Goal: Information Seeking & Learning: Learn about a topic

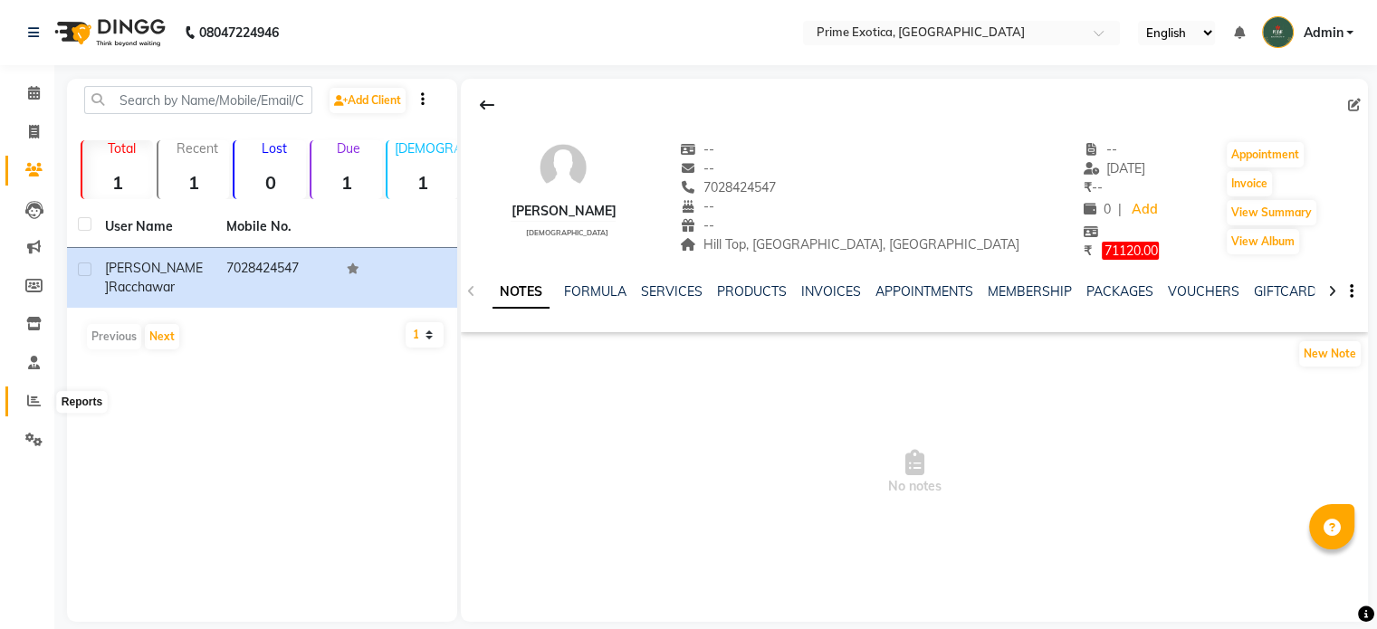
click at [27, 403] on icon at bounding box center [34, 401] width 14 height 14
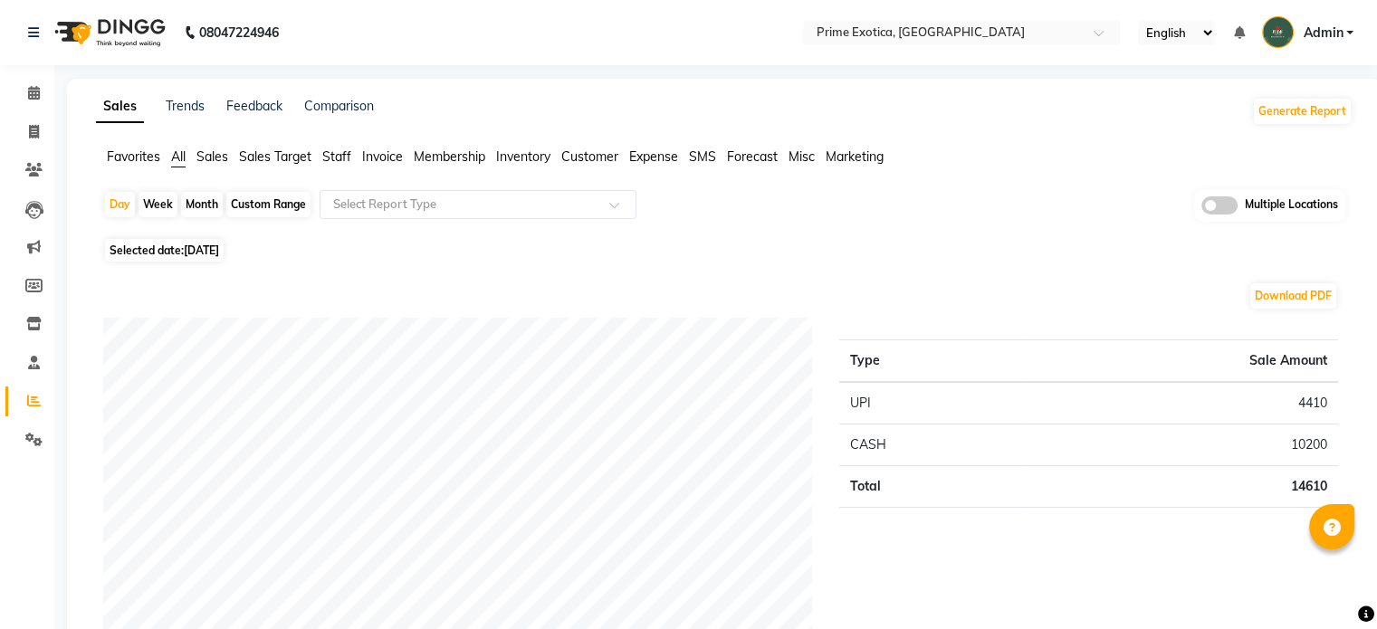
click at [203, 204] on div "Month" at bounding box center [202, 204] width 42 height 25
select select "9"
select select "2025"
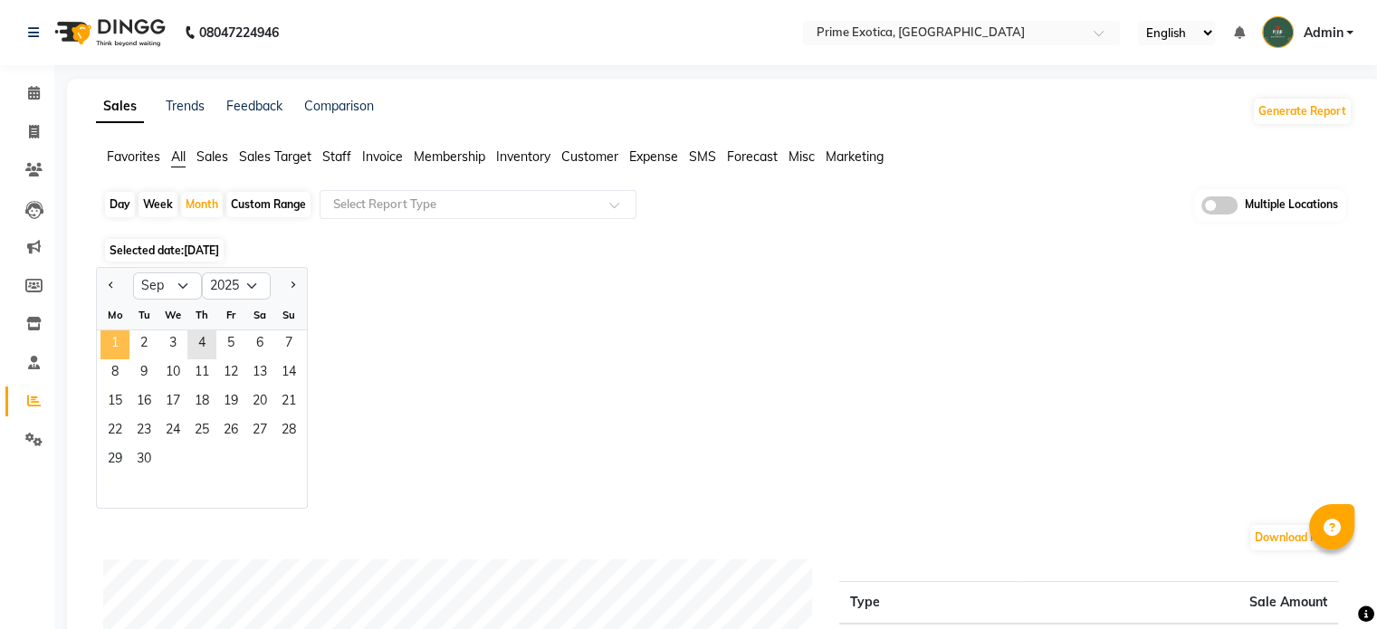
click at [109, 340] on span "1" at bounding box center [114, 344] width 29 height 29
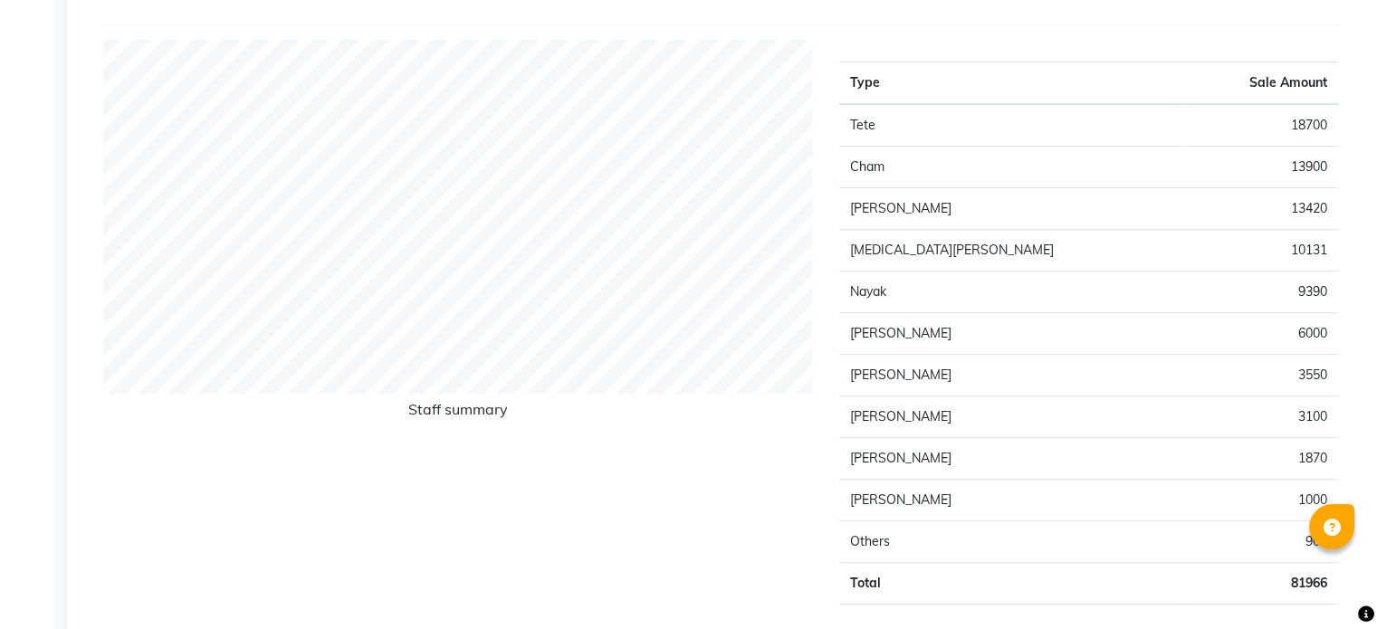
scroll to position [717, 0]
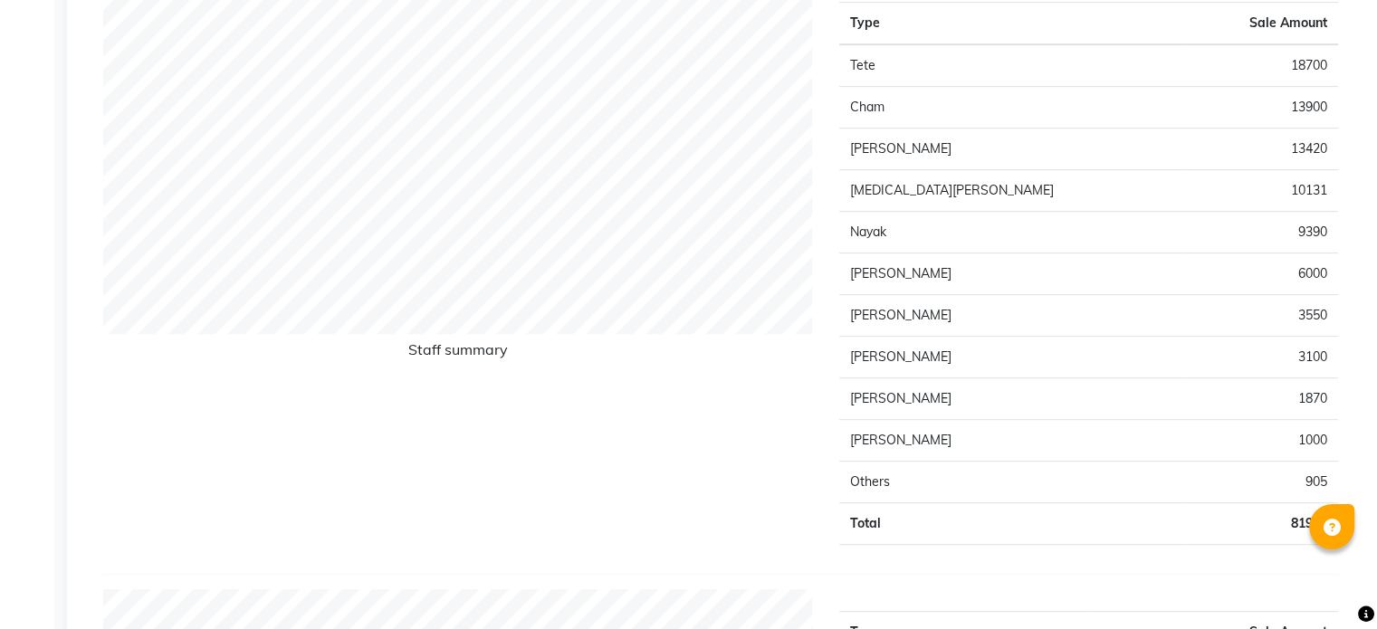
scroll to position [777, 0]
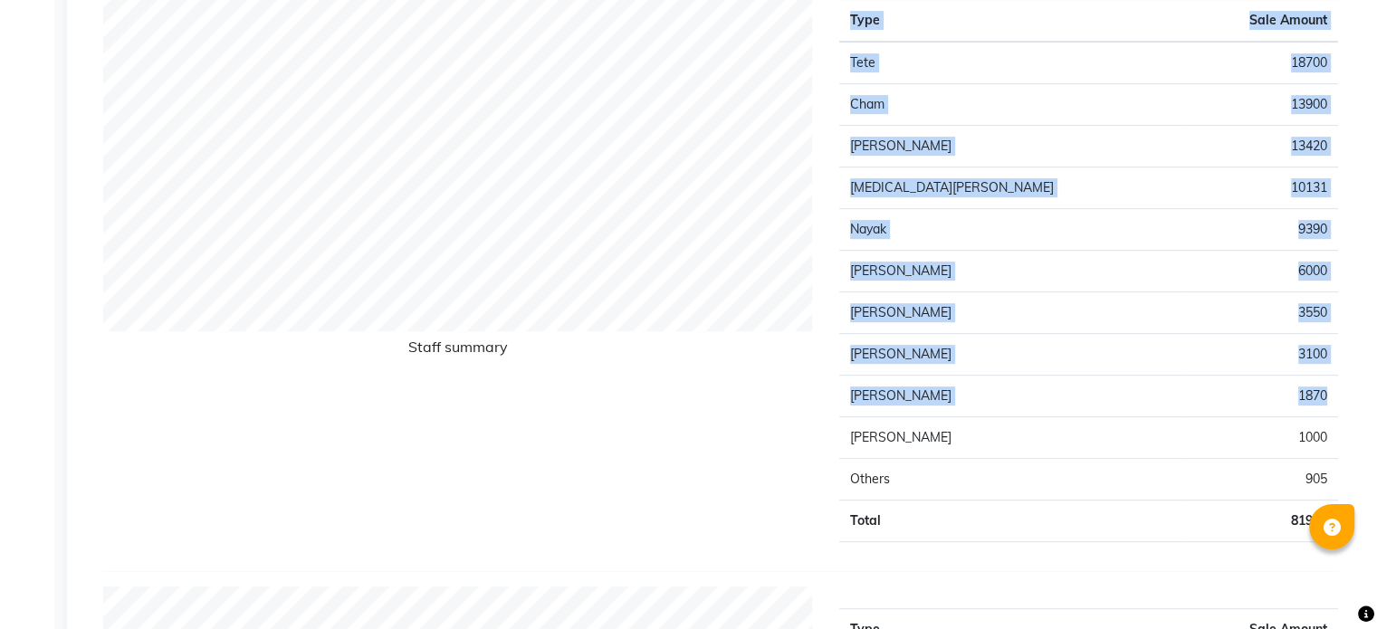
drag, startPoint x: 1329, startPoint y: 398, endPoint x: 1345, endPoint y: 385, distance: 20.5
click at [1345, 385] on div "Type Sale Amount Tete 18700 Cham 13900 Pooja Nagotra 13420 Nikita Meshram 10131…" at bounding box center [1088, 266] width 526 height 579
click at [1344, 370] on div "Type Sale Amount Tete 18700 Cham 13900 Pooja Nagotra 13420 Nikita Meshram 10131…" at bounding box center [1088, 266] width 526 height 579
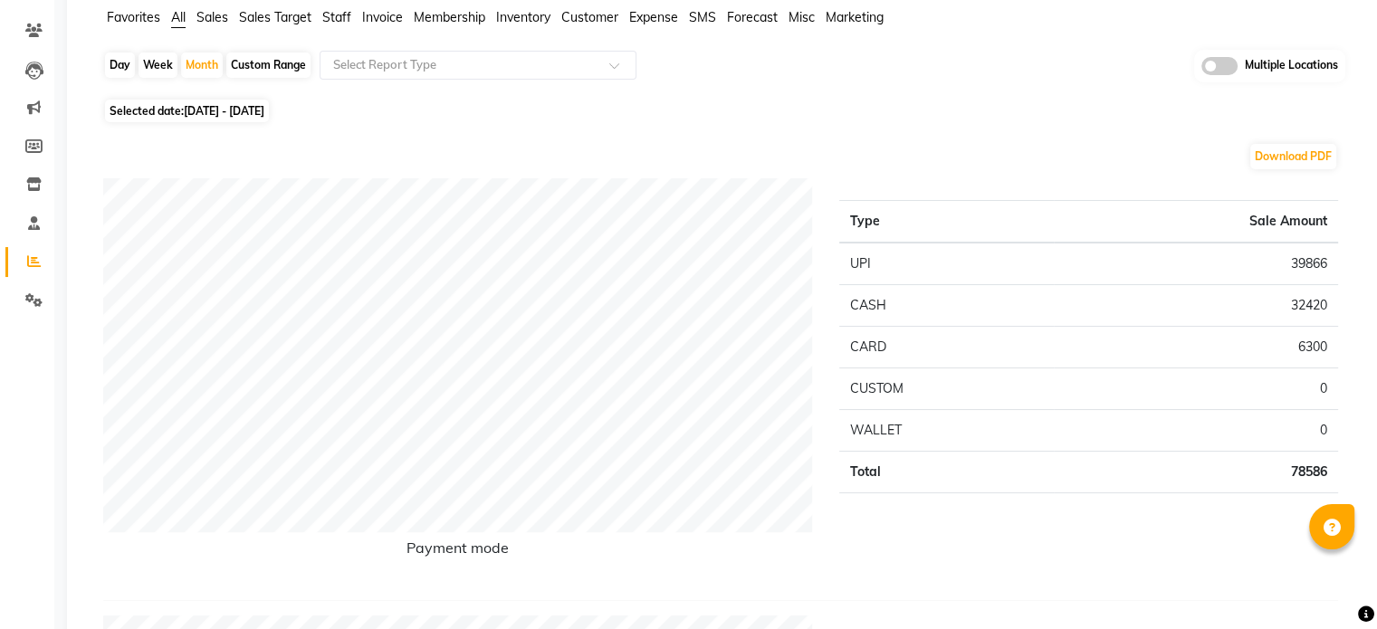
scroll to position [0, 0]
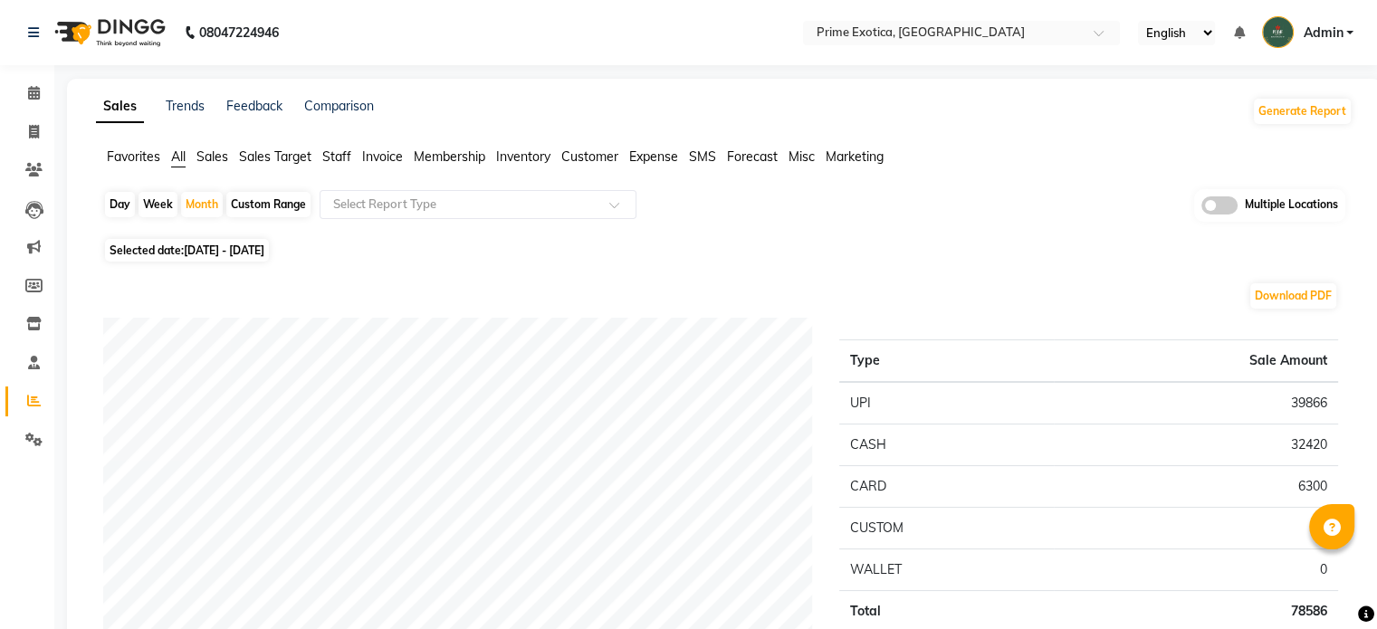
click at [114, 203] on div "Day" at bounding box center [120, 204] width 30 height 25
select select "9"
select select "2025"
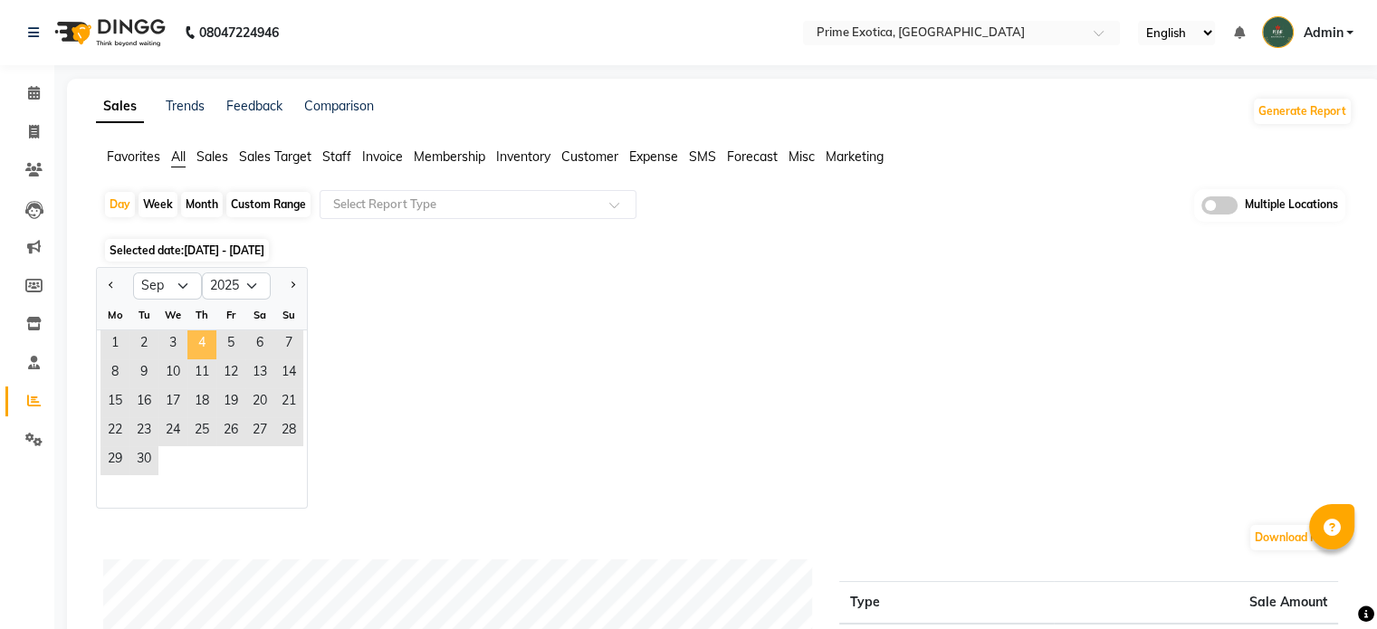
click at [196, 350] on span "4" at bounding box center [201, 344] width 29 height 29
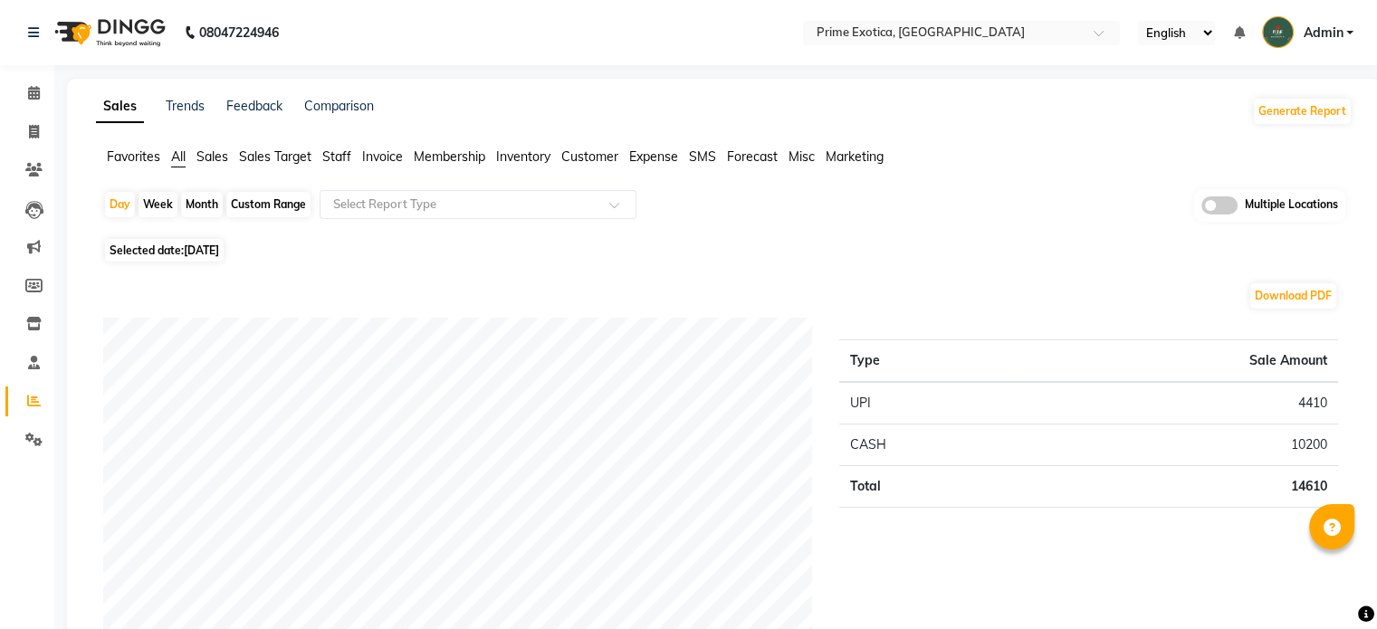
click at [1206, 209] on span at bounding box center [1219, 205] width 36 height 18
click at [1201, 208] on input "checkbox" at bounding box center [1201, 208] width 0 height 0
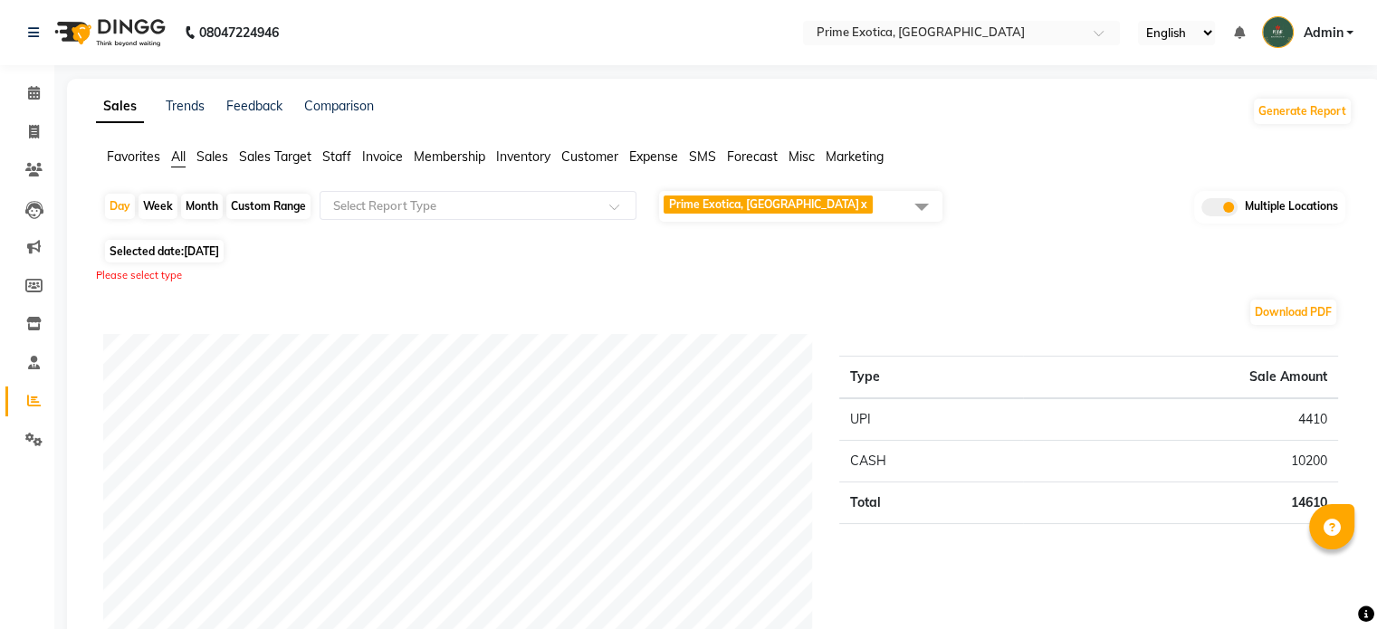
click at [901, 195] on span "Prime Exotica, Dharampeth x" at bounding box center [800, 206] width 283 height 31
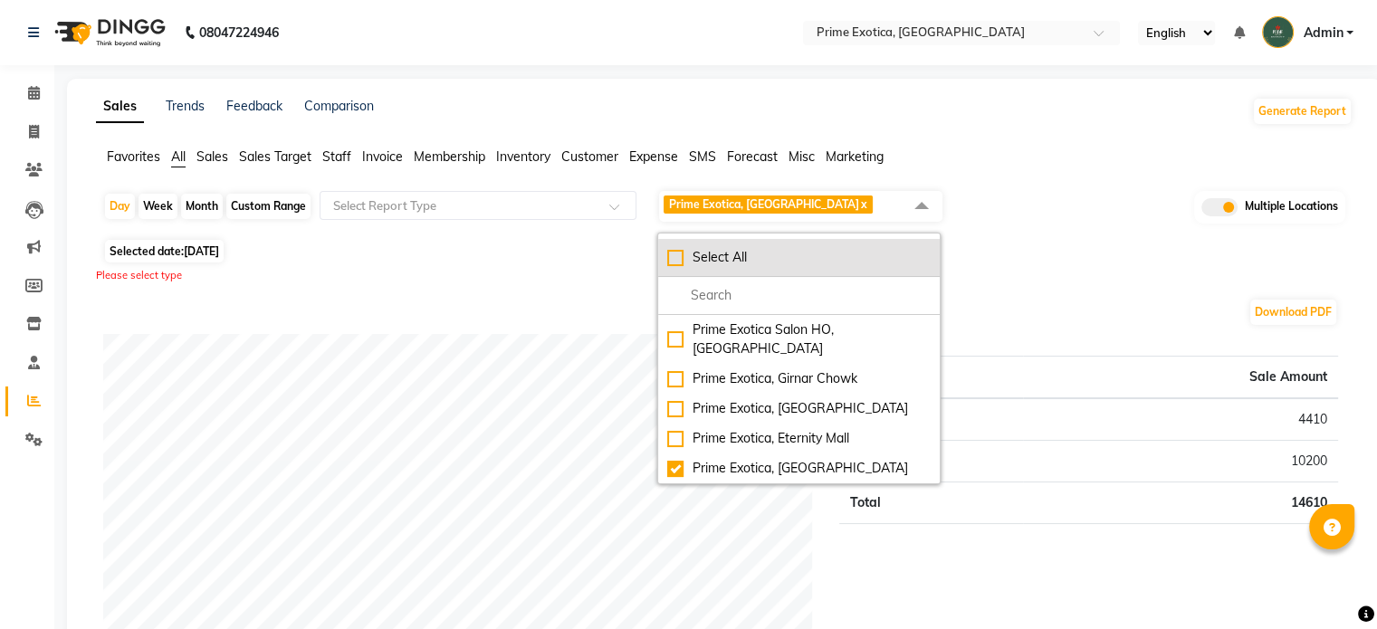
click at [834, 250] on div "Select All" at bounding box center [798, 257] width 263 height 19
checkbox input "true"
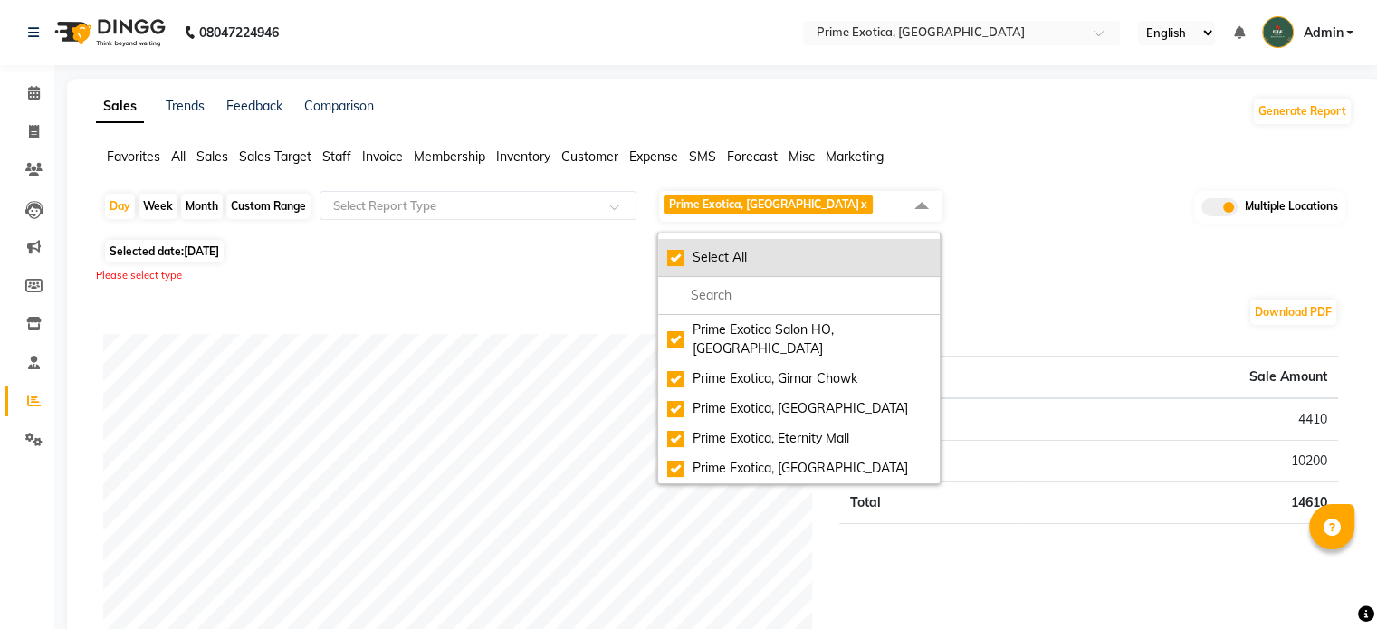
checkbox input "true"
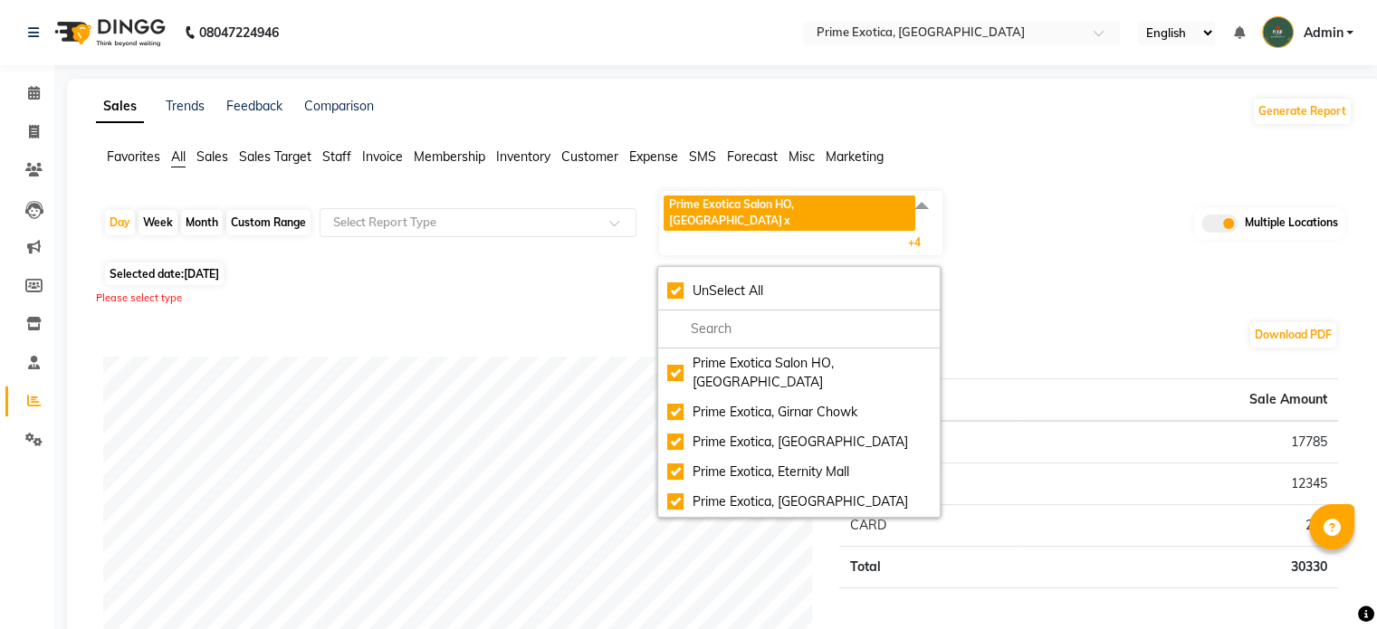
click at [1024, 291] on div "Please select type" at bounding box center [724, 298] width 1256 height 15
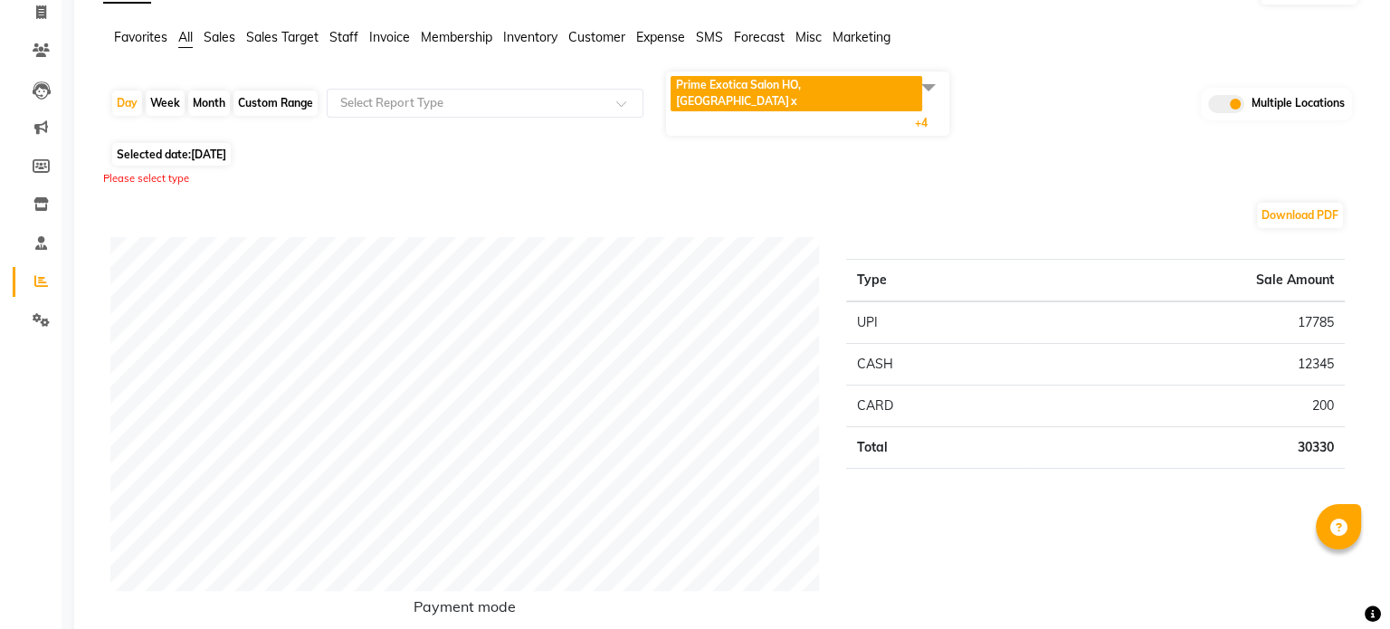
scroll to position [121, 0]
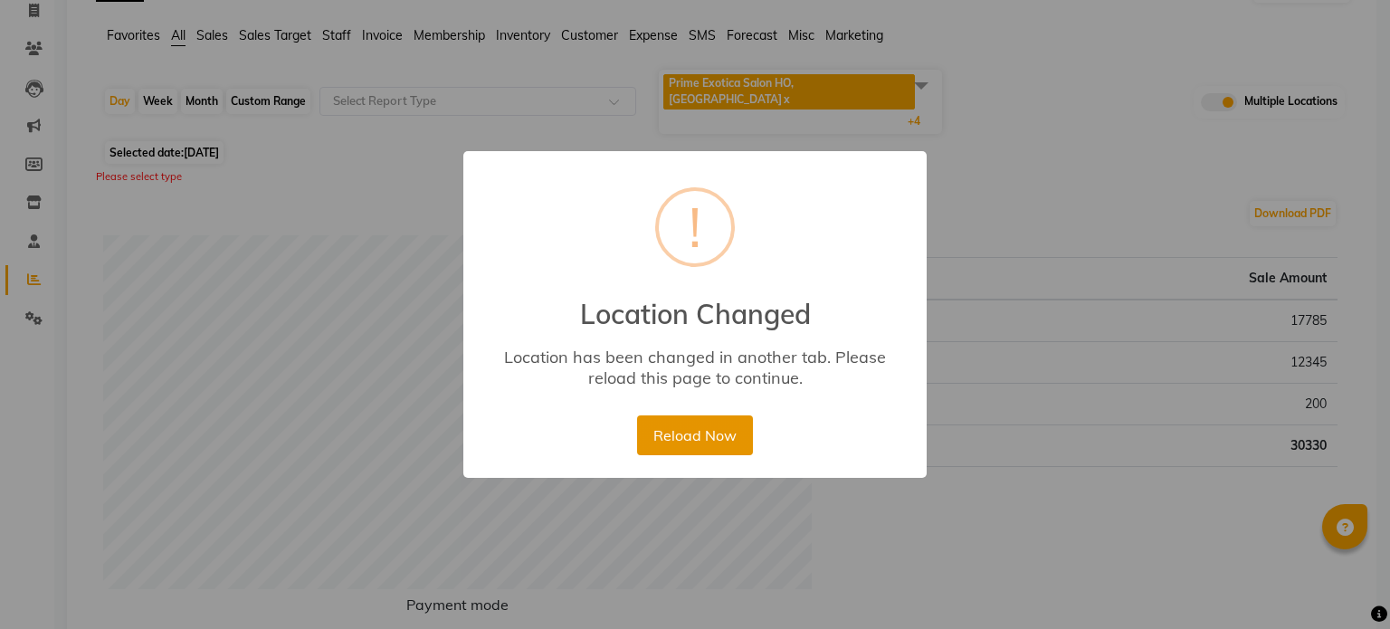
click at [697, 444] on button "Reload Now" at bounding box center [694, 435] width 115 height 40
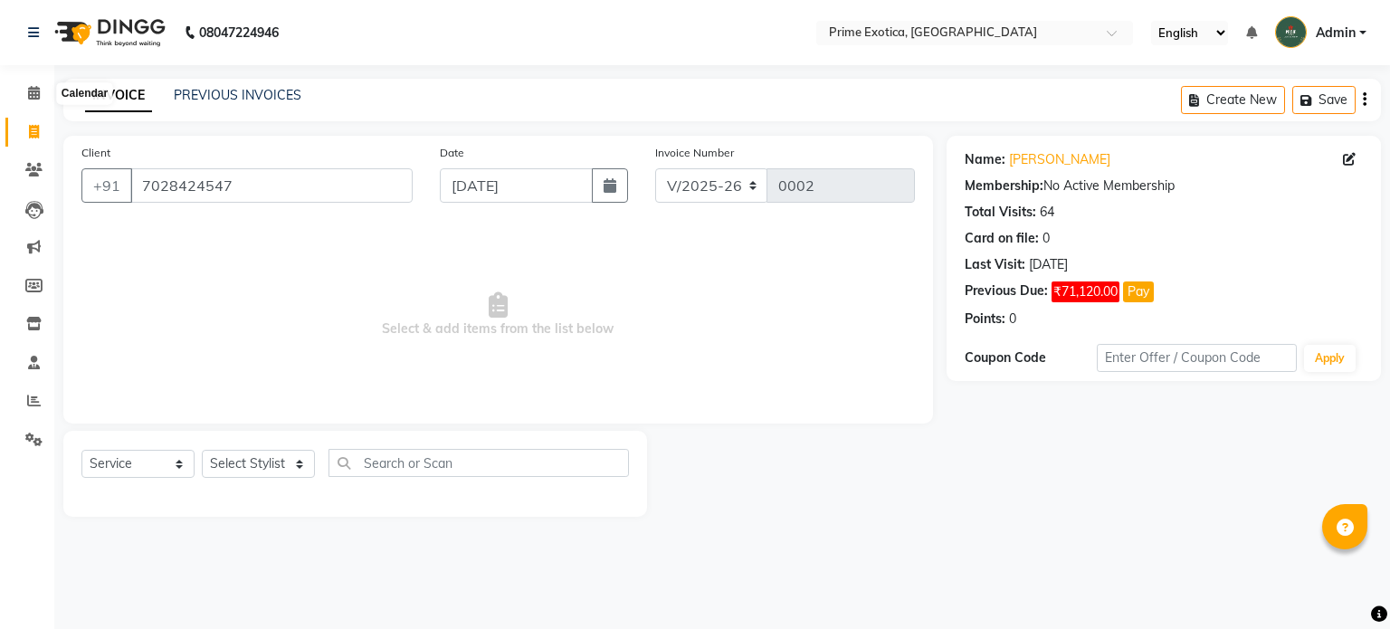
select select "5808"
select select "service"
drag, startPoint x: 0, startPoint y: 0, endPoint x: 37, endPoint y: 100, distance: 107.1
click at [37, 100] on span at bounding box center [34, 93] width 32 height 21
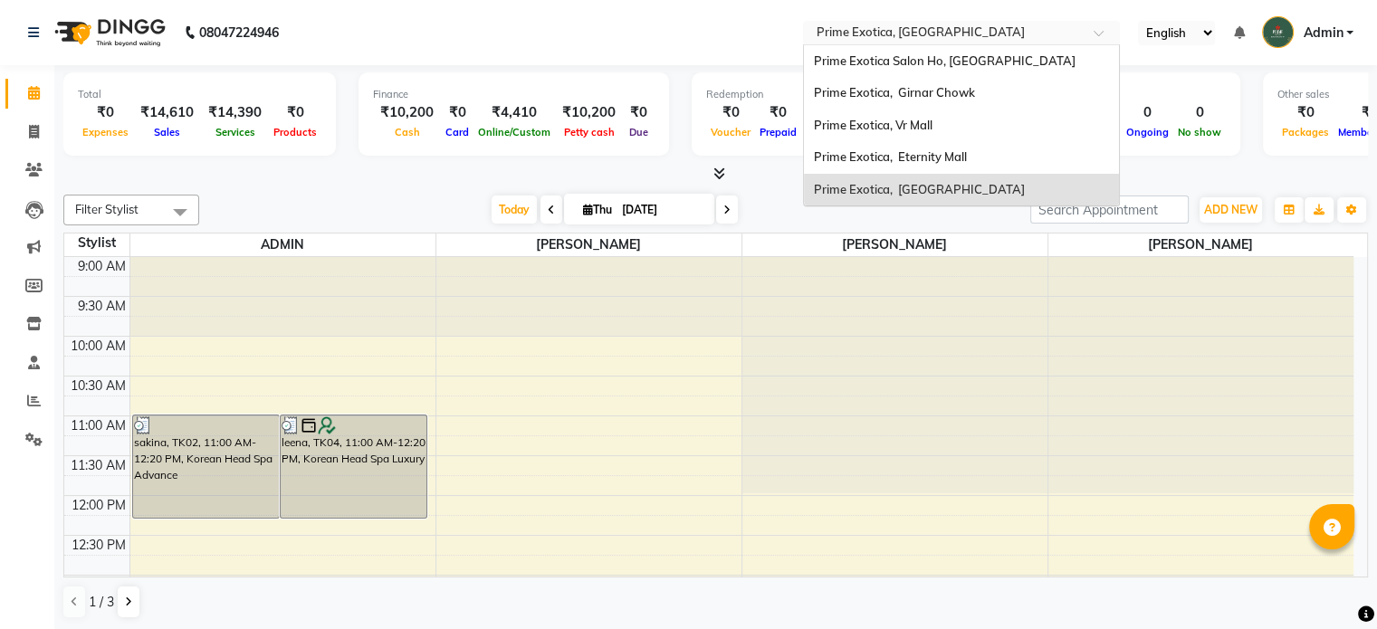
click at [903, 29] on input "text" at bounding box center [943, 34] width 262 height 18
click at [905, 162] on span "Prime Exotica, Eternity Mall" at bounding box center [889, 156] width 153 height 14
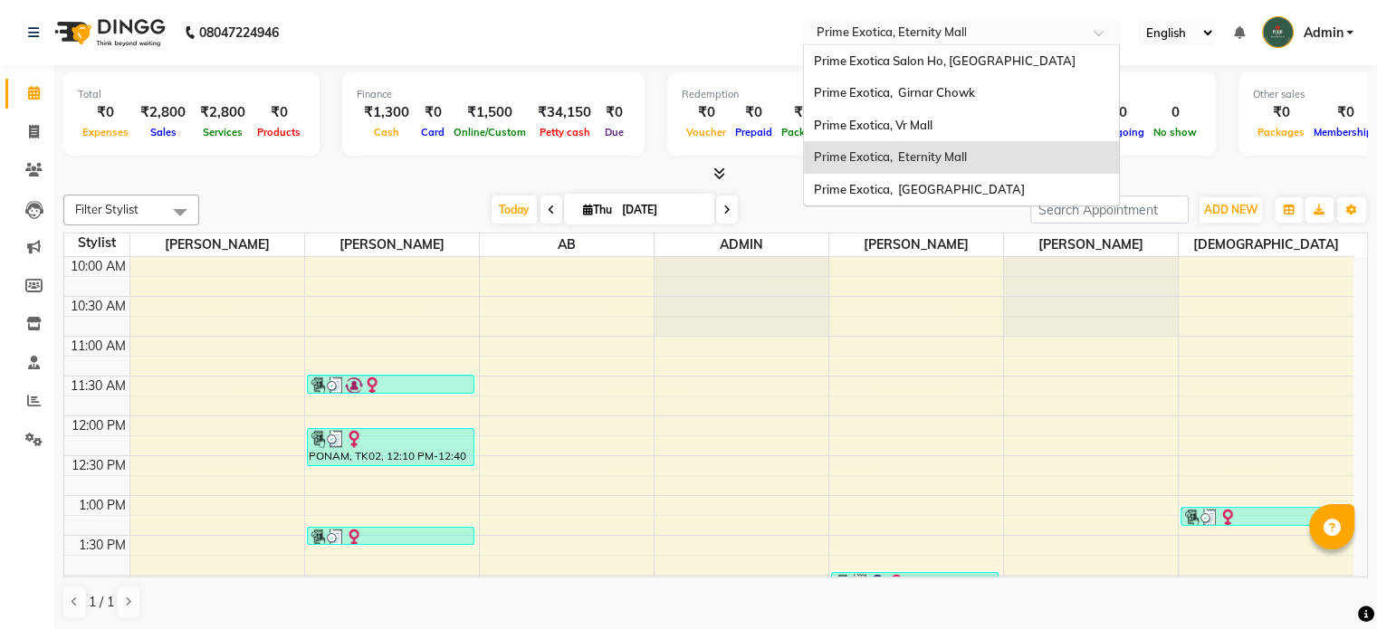
click at [1095, 31] on span at bounding box center [1104, 38] width 23 height 18
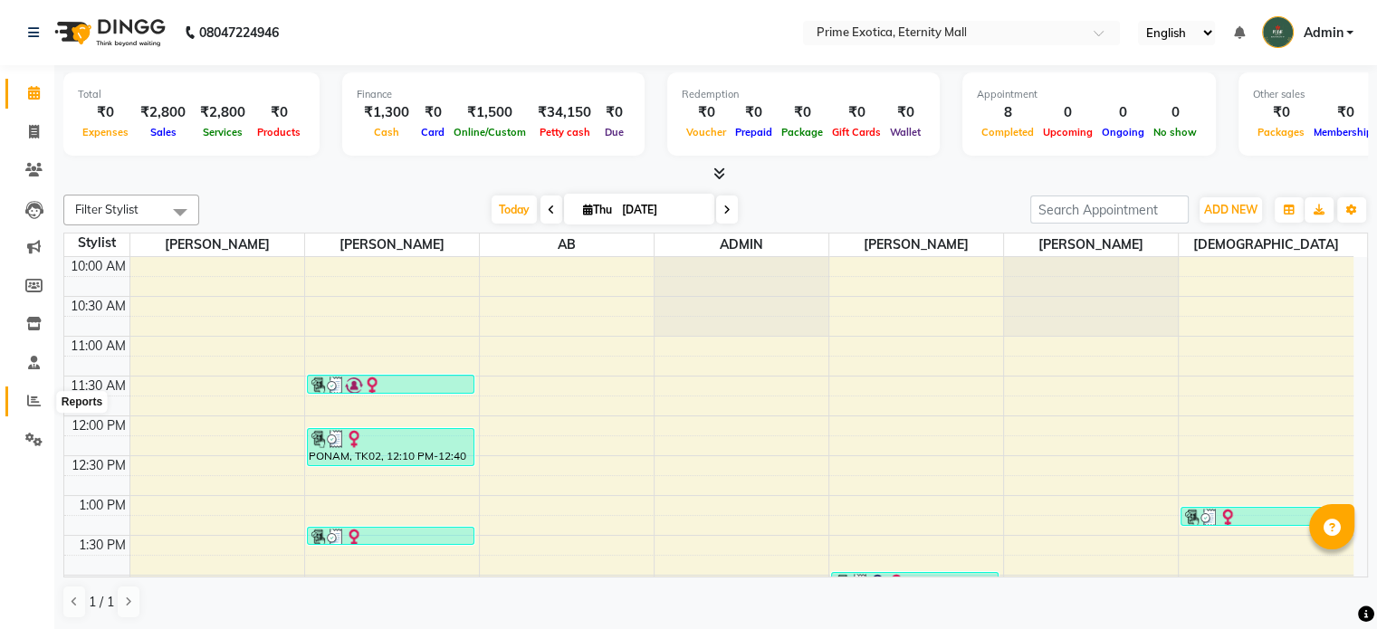
click at [33, 395] on icon at bounding box center [34, 401] width 14 height 14
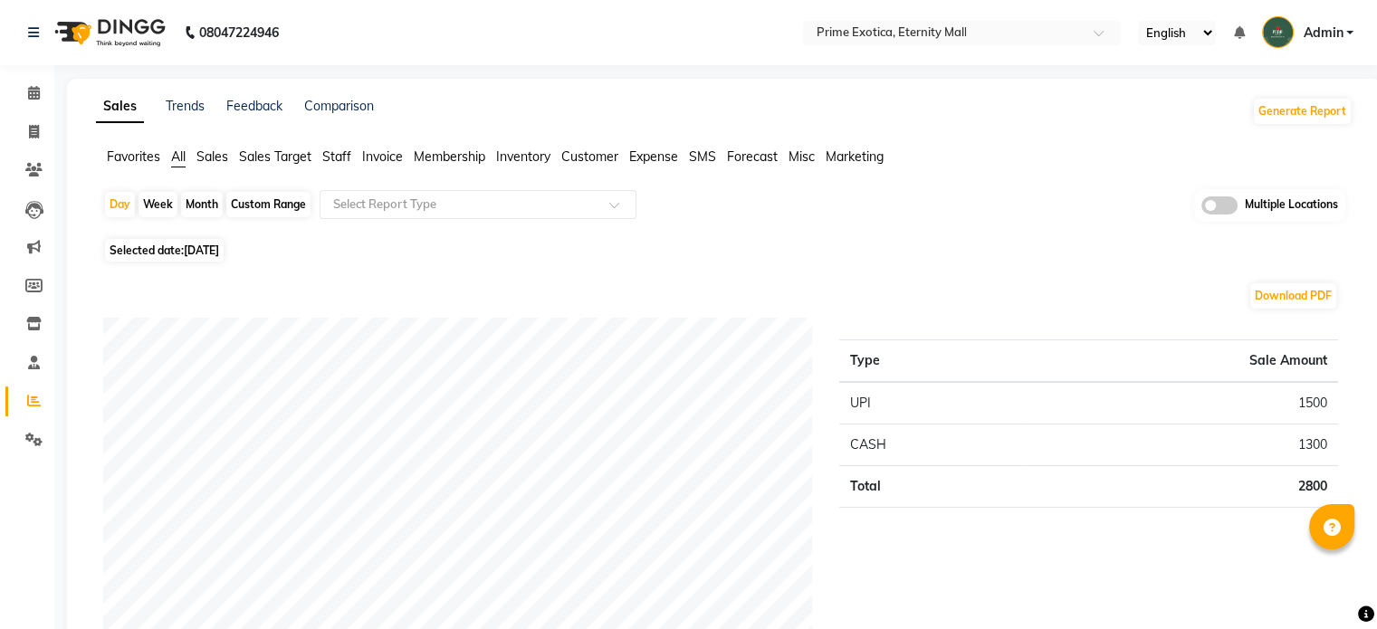
click at [188, 203] on div "Month" at bounding box center [202, 204] width 42 height 25
select select "9"
select select "2025"
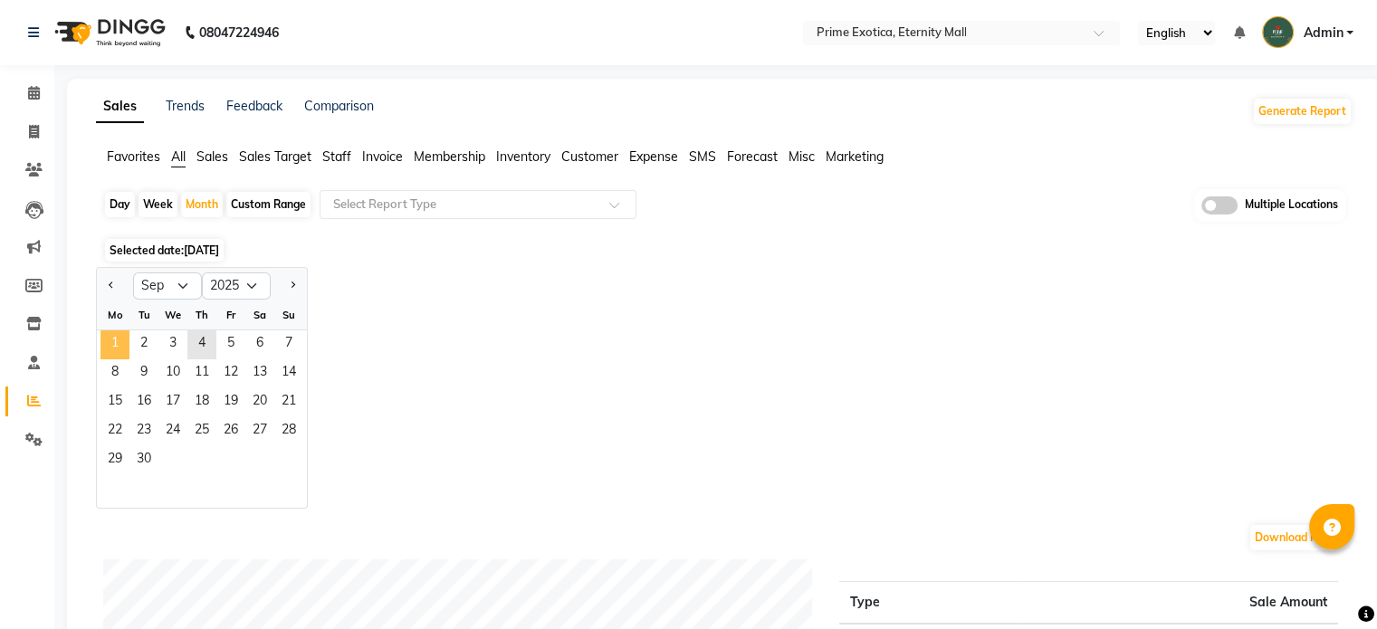
click at [114, 344] on span "1" at bounding box center [114, 344] width 29 height 29
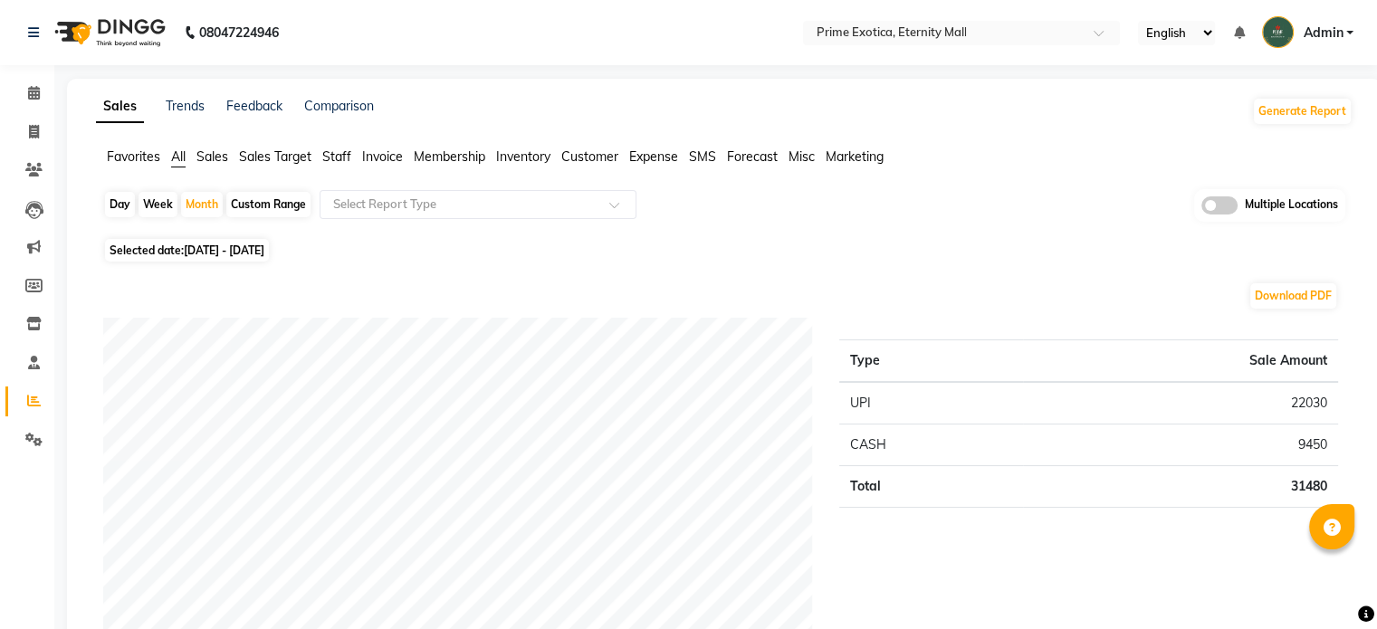
click at [1212, 196] on span at bounding box center [1219, 205] width 36 height 18
click at [1201, 208] on input "checkbox" at bounding box center [1201, 208] width 0 height 0
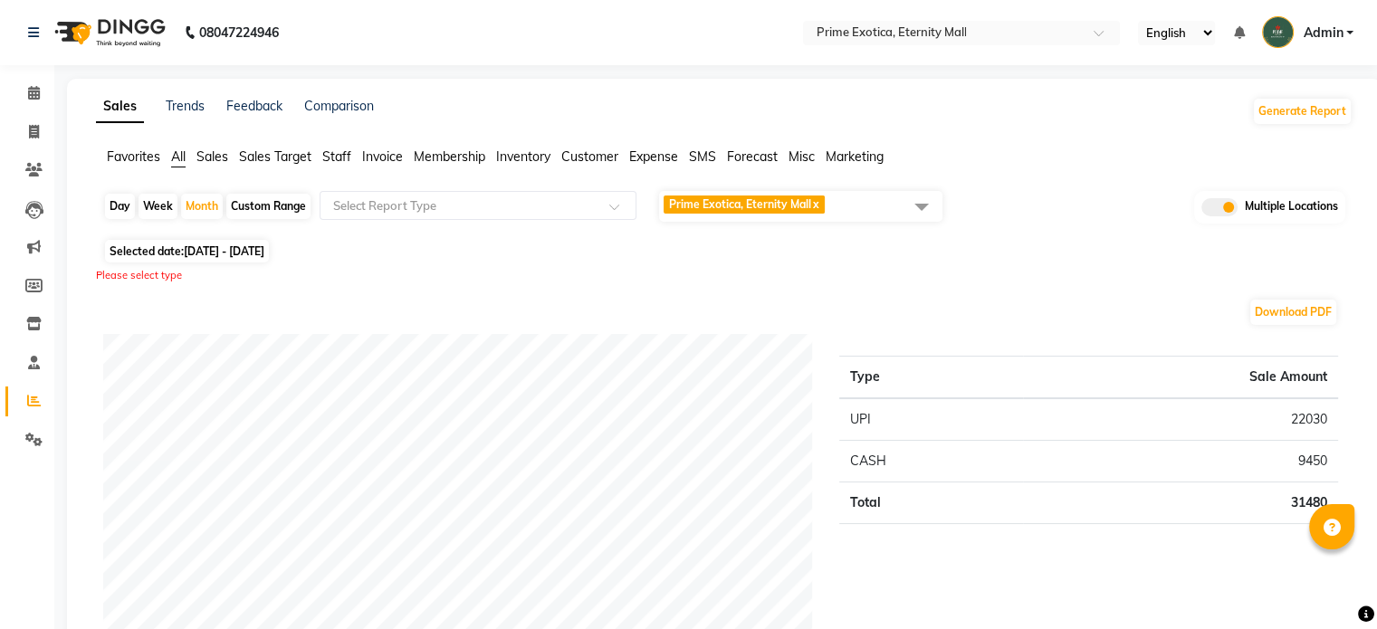
click at [916, 205] on span at bounding box center [921, 206] width 36 height 34
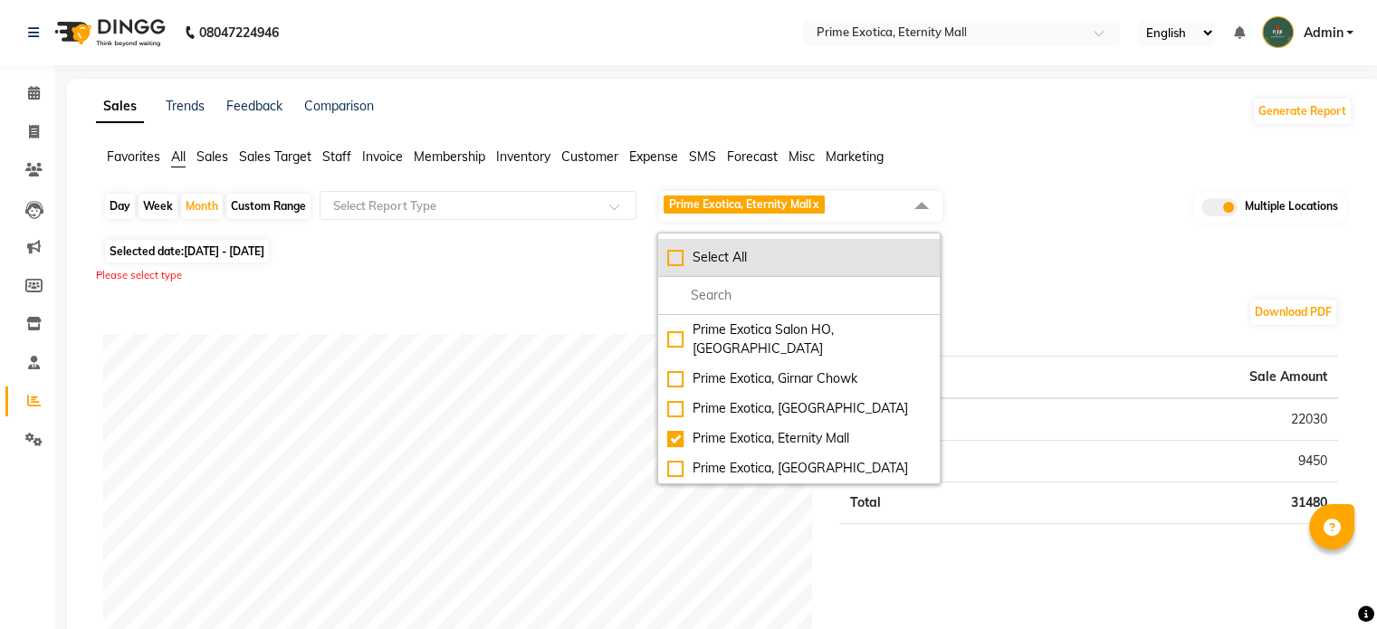
click at [844, 271] on li "Select All" at bounding box center [798, 258] width 281 height 38
checkbox input "true"
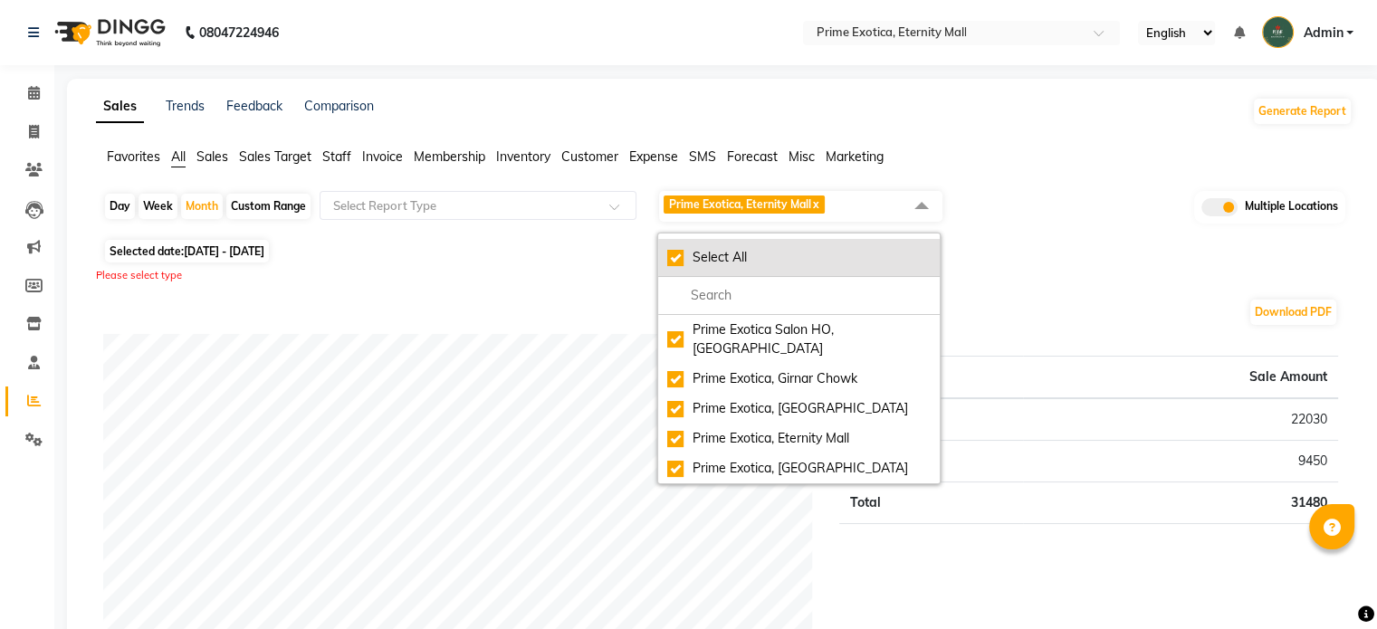
checkbox input "true"
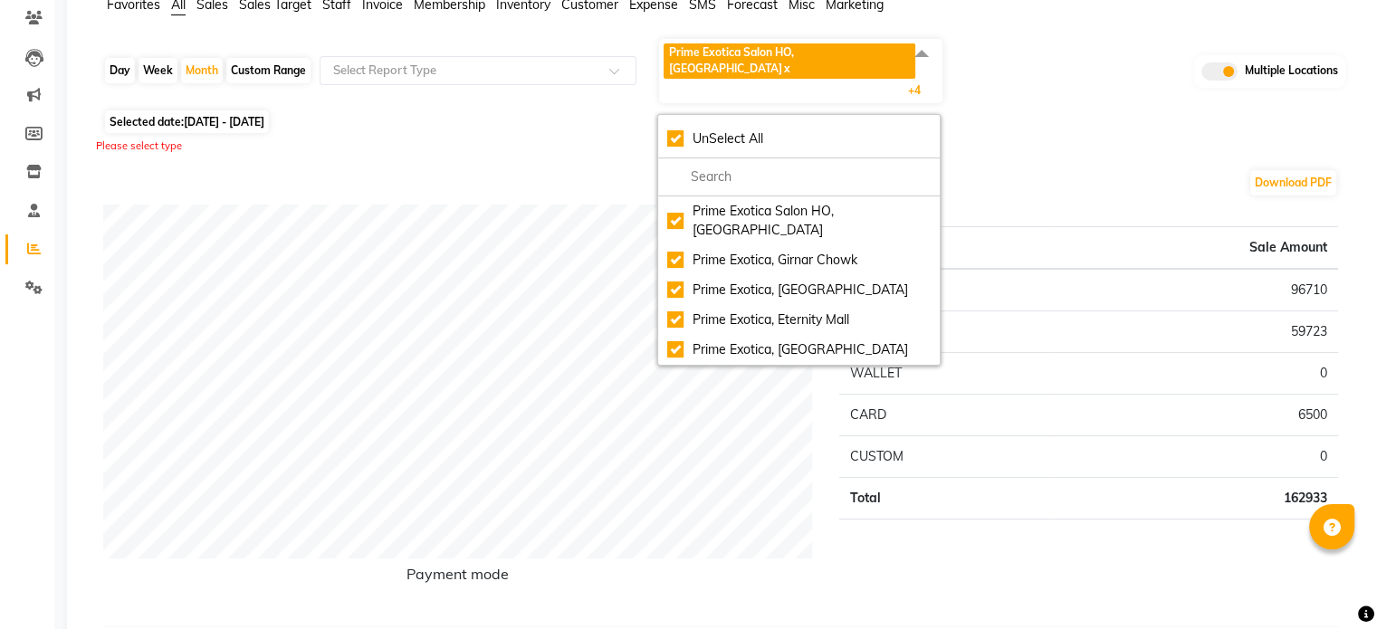
scroll to position [156, 0]
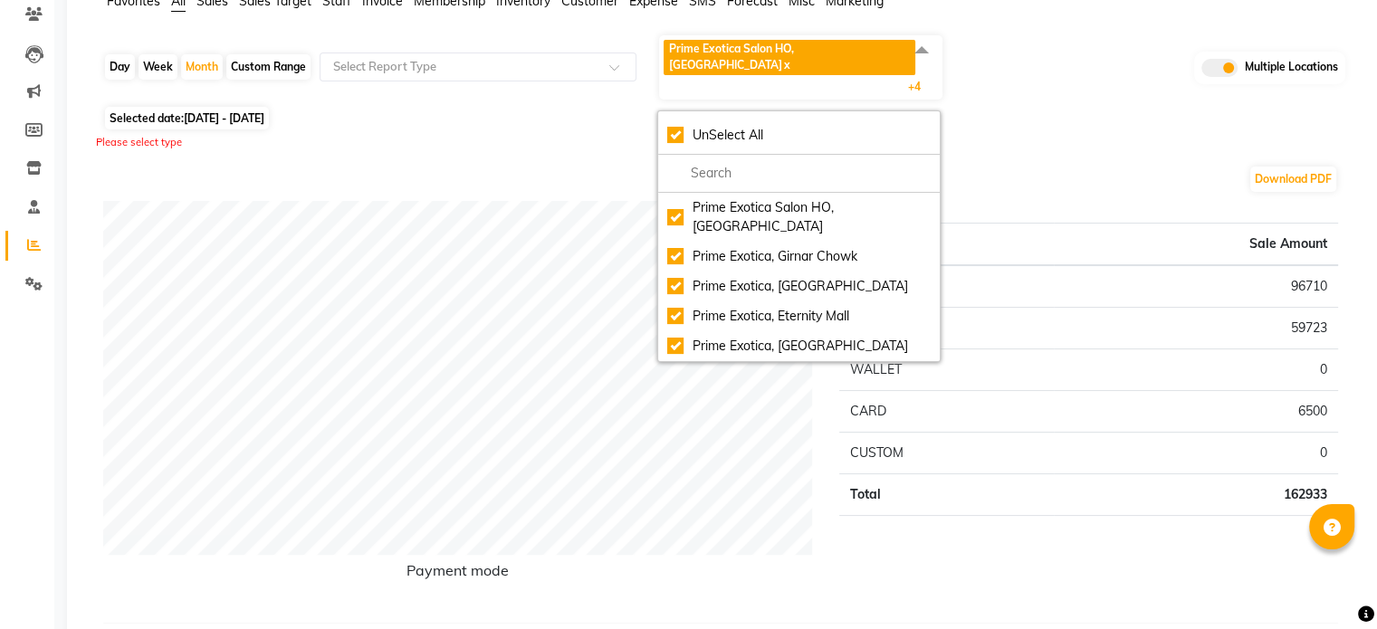
click at [1080, 135] on div "Please select type" at bounding box center [724, 142] width 1256 height 15
